Goal: Transaction & Acquisition: Download file/media

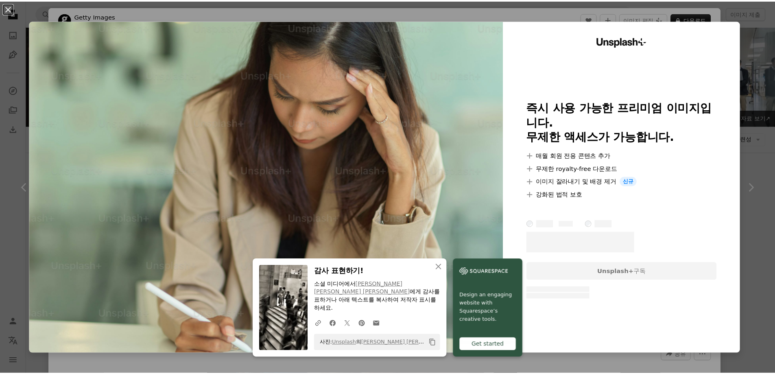
scroll to position [570, 0]
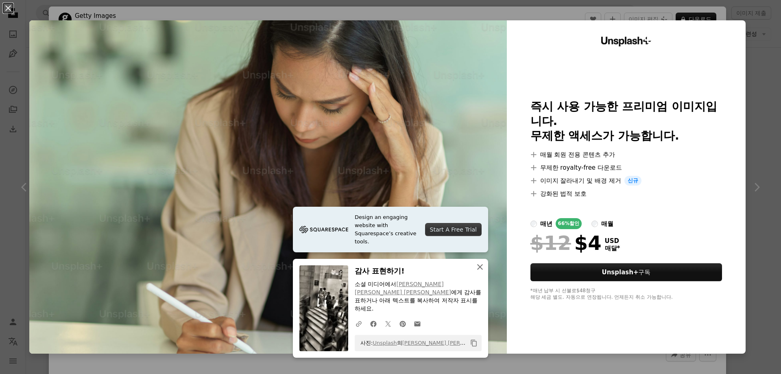
click at [477, 270] on icon "button" at bounding box center [480, 267] width 6 height 6
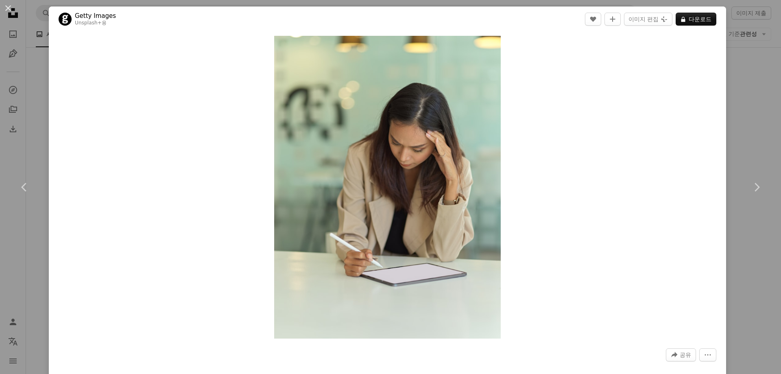
click at [15, 109] on div "An X shape Chevron left Chevron right Getty Images Unsplash+ 용 A heart A plus s…" at bounding box center [390, 187] width 781 height 374
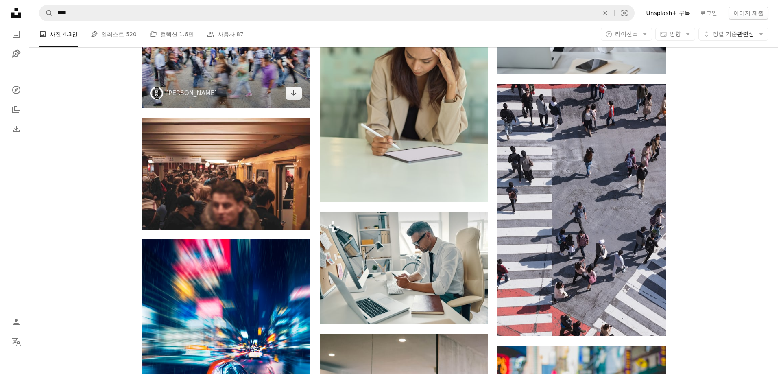
scroll to position [651, 0]
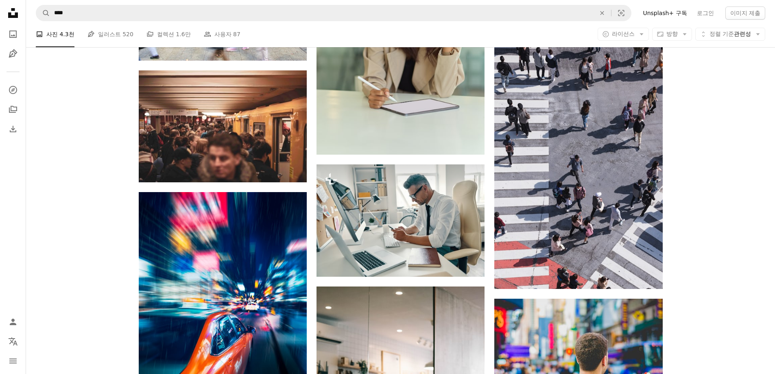
click at [66, 173] on div "Plus sign for Unsplash+ A heart A plus sign Getty Images Unsplash+ 용 A lock 다운로…" at bounding box center [400, 240] width 749 height 1351
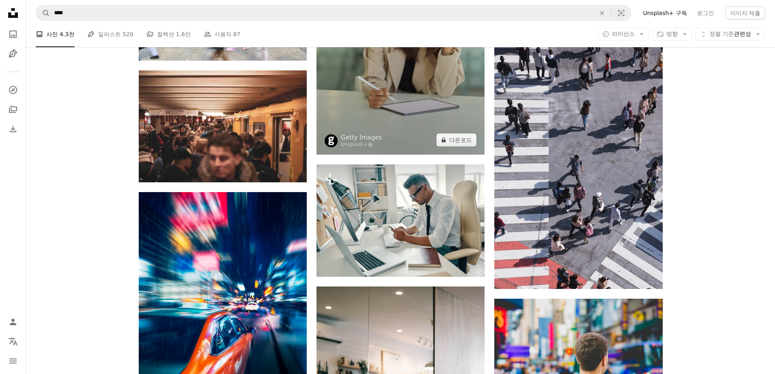
click at [391, 76] on img at bounding box center [401, 42] width 168 height 224
